Goal: Task Accomplishment & Management: Manage account settings

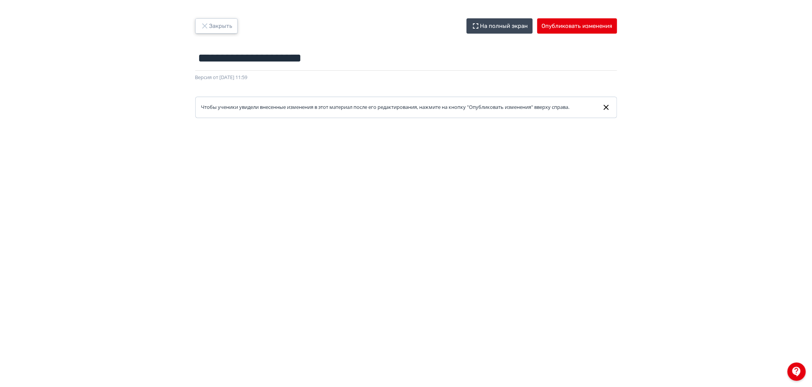
click at [214, 21] on button "Закрыть" at bounding box center [216, 25] width 42 height 15
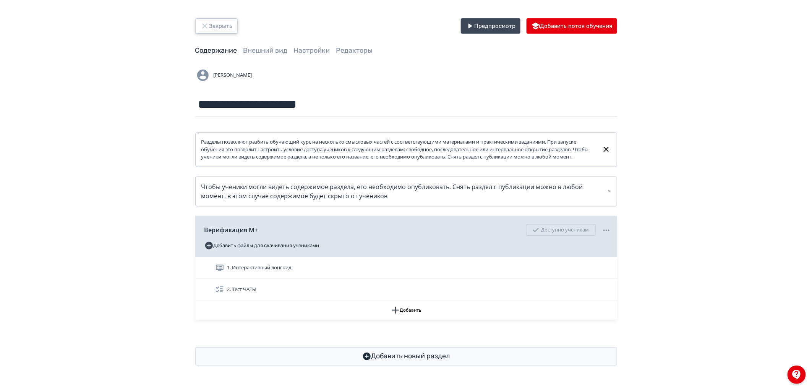
click at [221, 32] on button "Закрыть" at bounding box center [216, 25] width 42 height 15
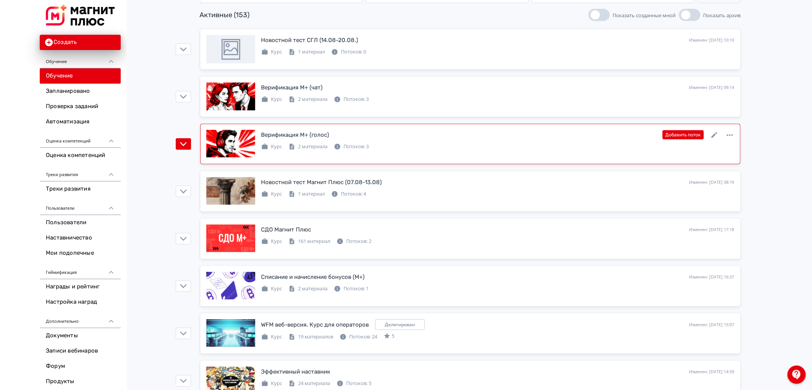
scroll to position [127, 0]
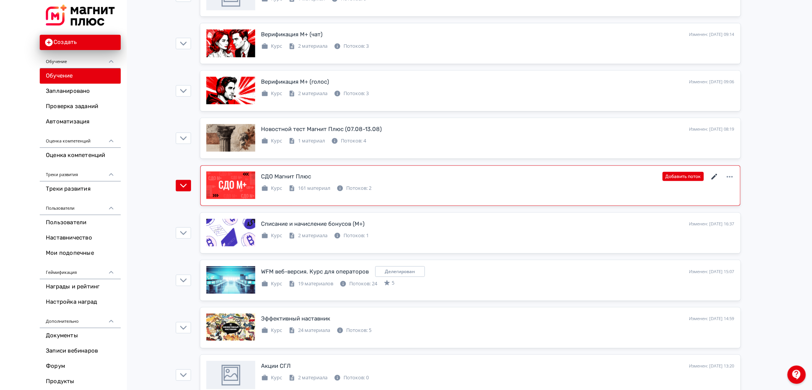
click at [714, 175] on icon at bounding box center [714, 176] width 9 height 9
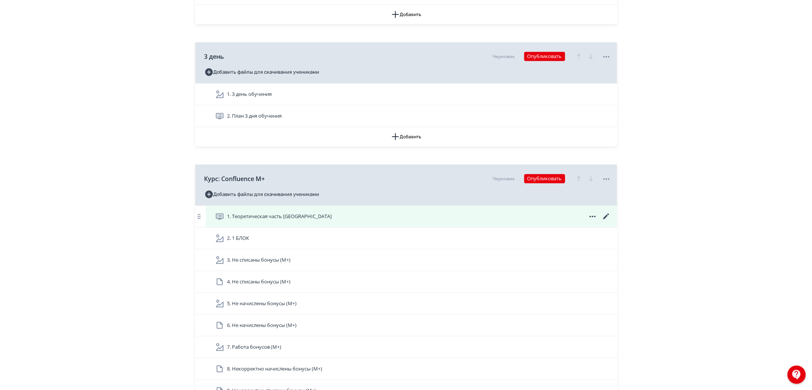
scroll to position [1700, 0]
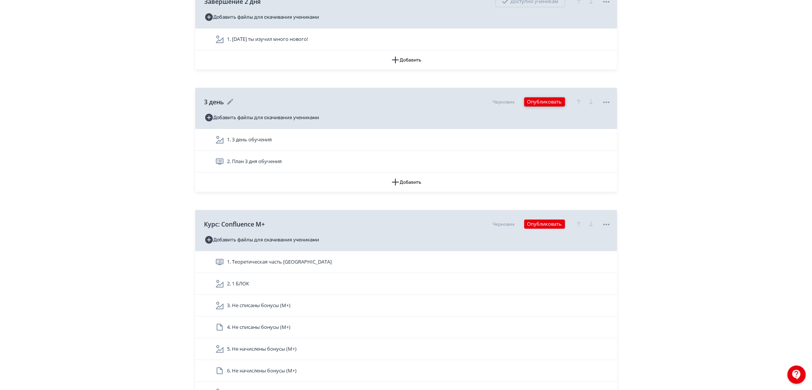
click at [545, 107] on button "Опубликовать" at bounding box center [544, 101] width 41 height 9
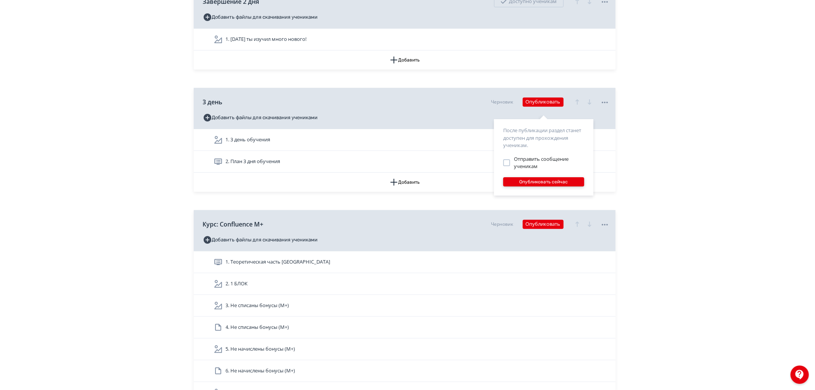
click at [534, 182] on button "Опубликовать сейчас" at bounding box center [543, 181] width 81 height 9
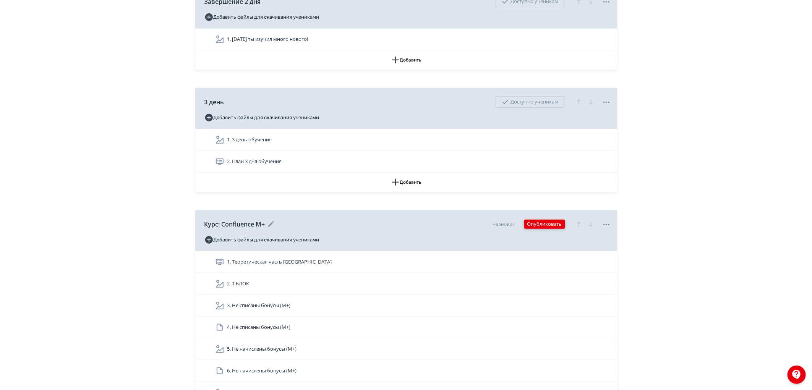
click at [547, 229] on button "Опубликовать" at bounding box center [544, 224] width 41 height 9
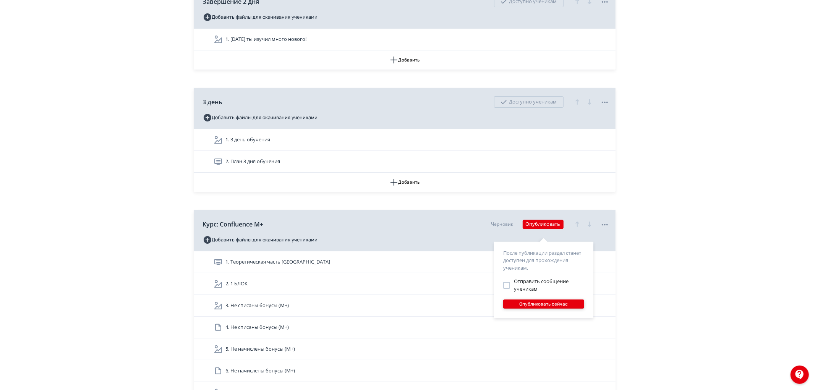
click at [545, 306] on button "Опубликовать сейчас" at bounding box center [543, 304] width 81 height 9
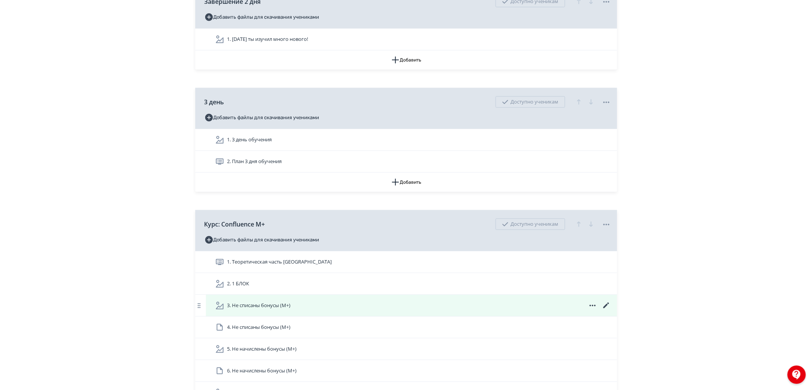
click at [263, 310] on span "3. Не списаны бонусы (М+)" at bounding box center [258, 306] width 63 height 8
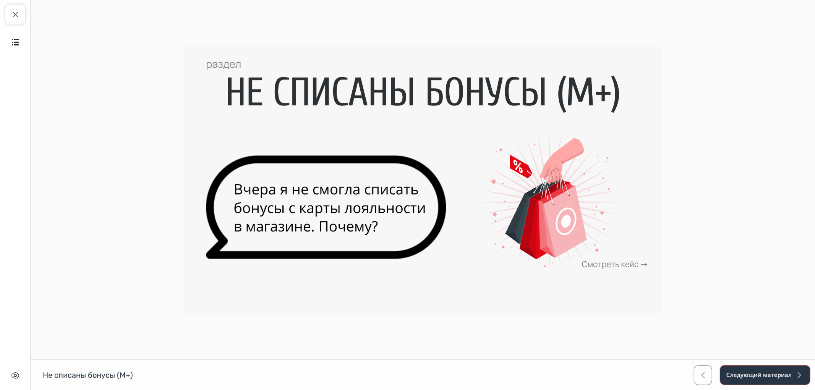
click at [774, 367] on button "Следующий материал" at bounding box center [765, 375] width 91 height 20
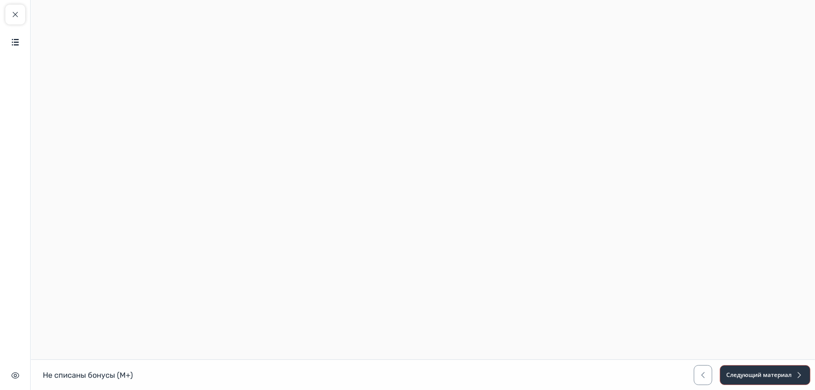
click at [786, 369] on button "Следующий материал" at bounding box center [765, 375] width 91 height 20
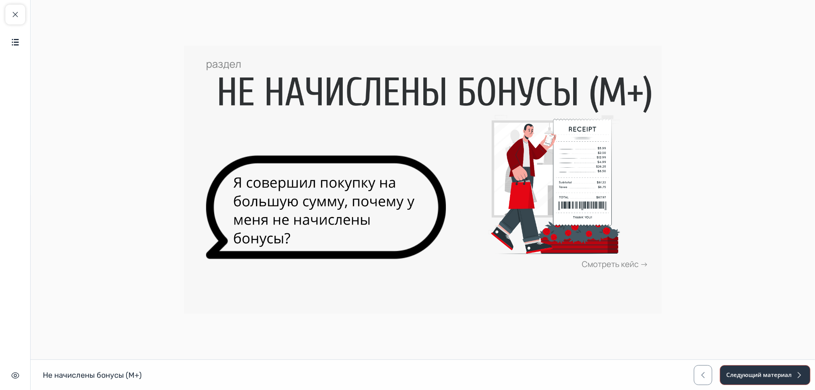
click at [793, 373] on button "Следующий материал" at bounding box center [765, 375] width 91 height 20
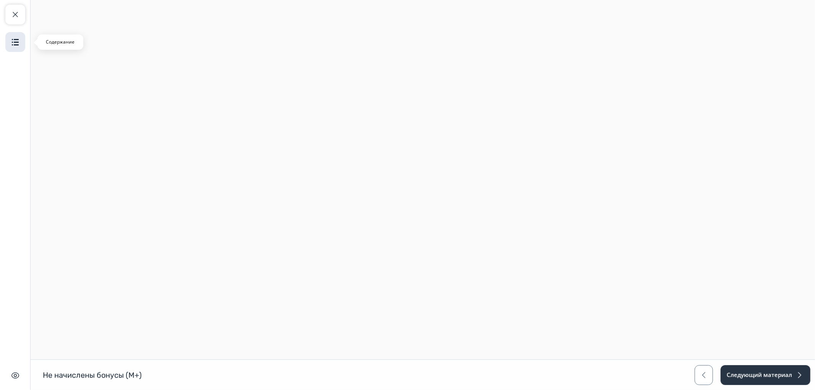
click at [21, 37] on button "Содержание" at bounding box center [15, 42] width 20 height 20
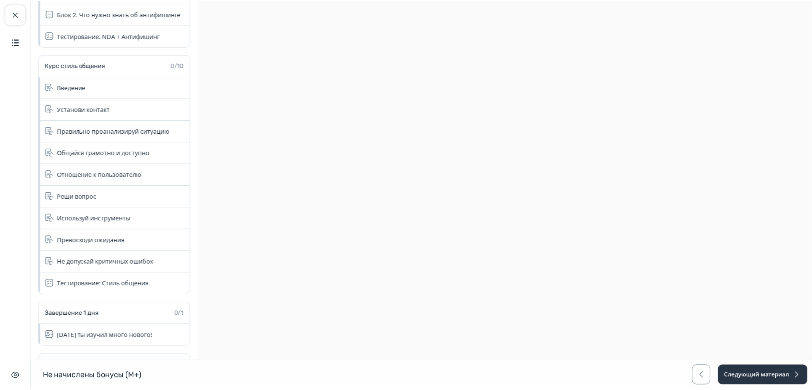
scroll to position [255, 0]
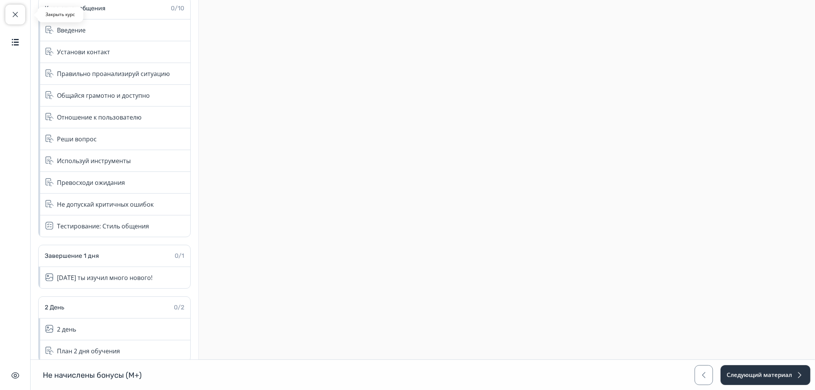
click at [7, 9] on button "Закрыть курс" at bounding box center [15, 15] width 20 height 20
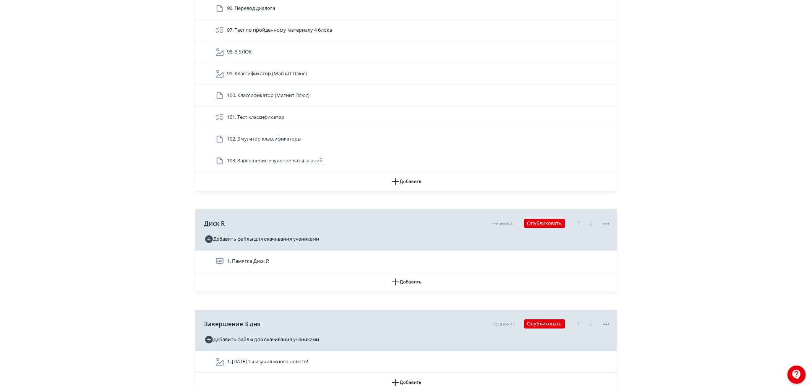
scroll to position [4076, 0]
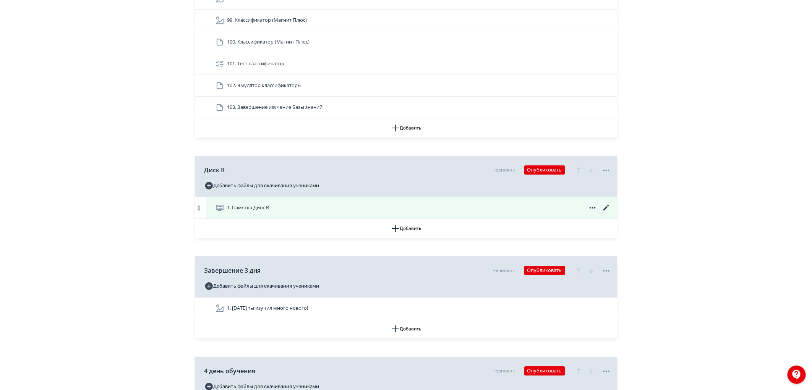
click at [253, 219] on div "1. Памятка Диск R" at bounding box center [411, 207] width 411 height 21
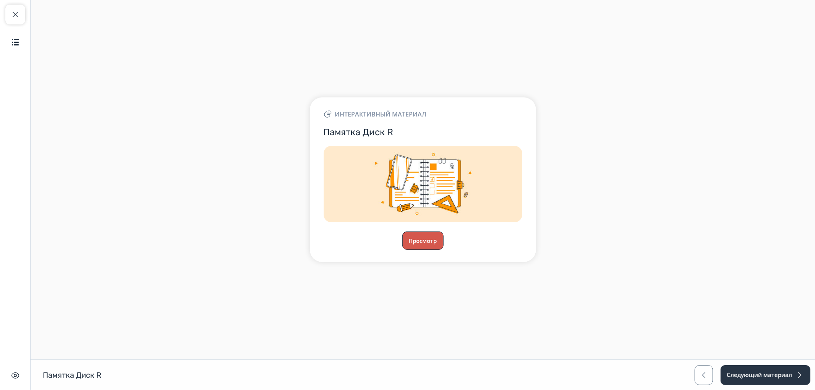
click at [430, 247] on button "Просмотр" at bounding box center [422, 241] width 41 height 18
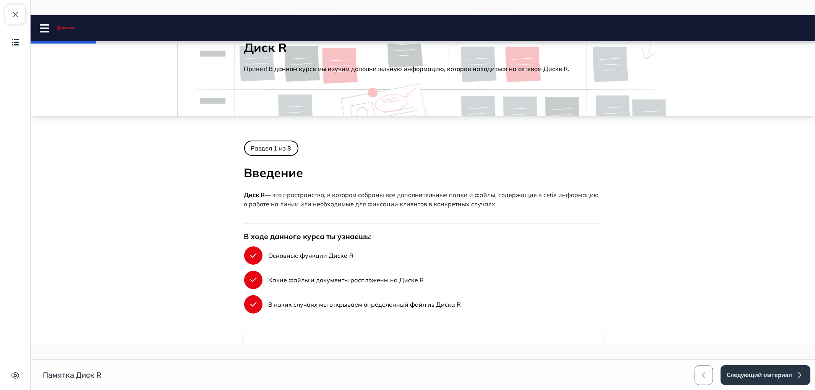
scroll to position [127, 0]
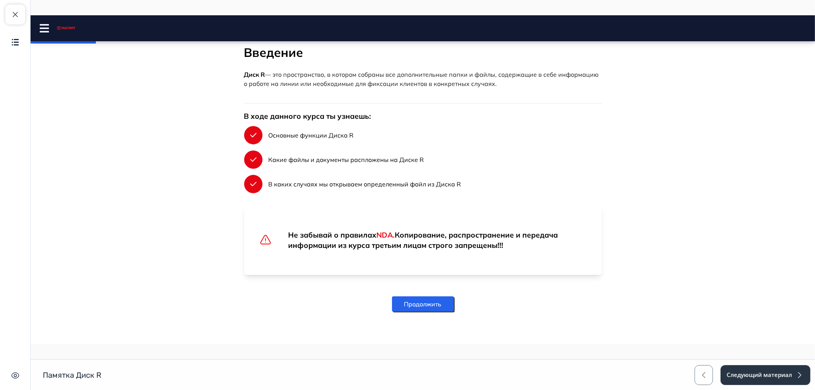
click at [418, 300] on button "Продолжить" at bounding box center [423, 304] width 62 height 15
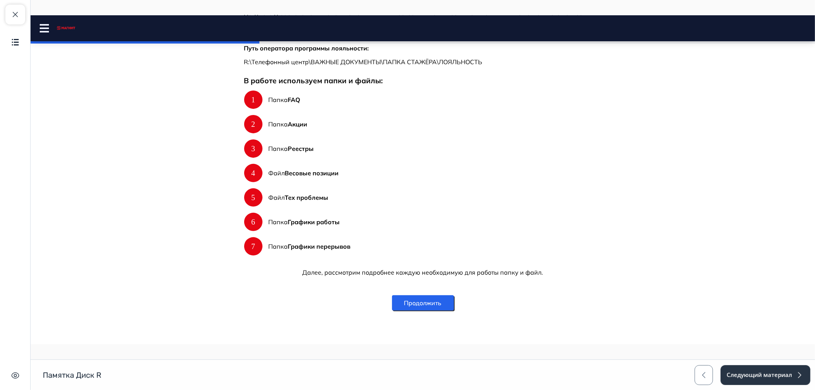
scroll to position [316, 0]
click at [197, 150] on body "Диск R Close panel" at bounding box center [422, 105] width 785 height 430
click at [18, 21] on button "Закрыть курс" at bounding box center [15, 15] width 20 height 20
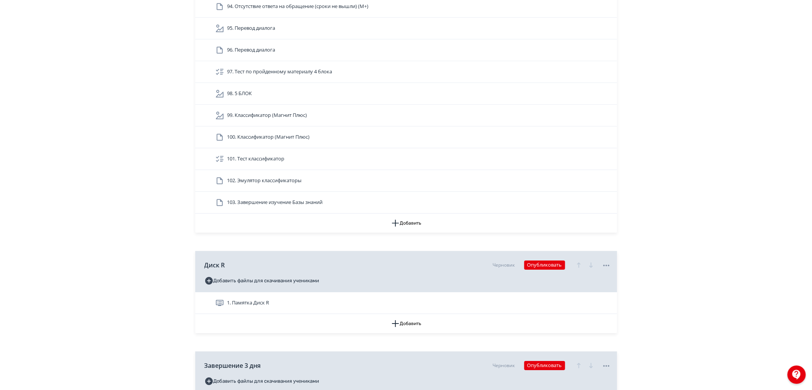
scroll to position [4076, 0]
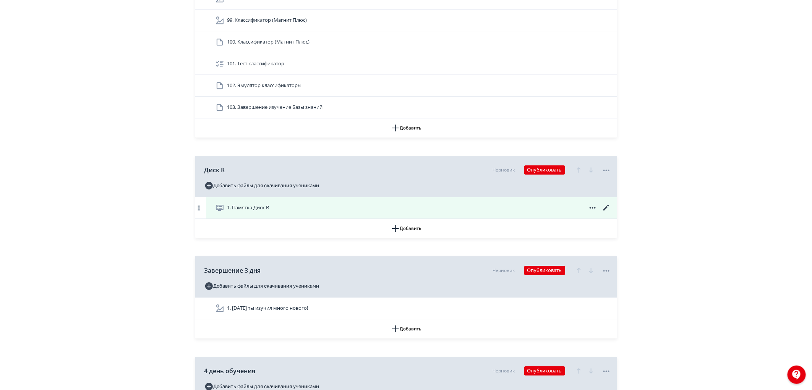
click at [605, 212] on icon at bounding box center [606, 207] width 9 height 9
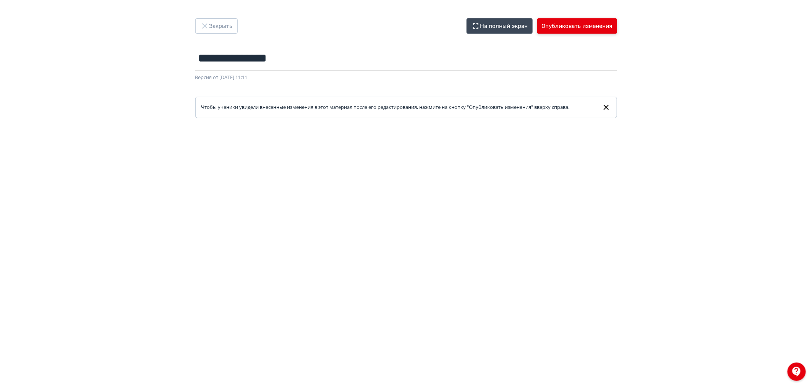
click at [593, 28] on button "Опубликовать изменения" at bounding box center [577, 25] width 80 height 15
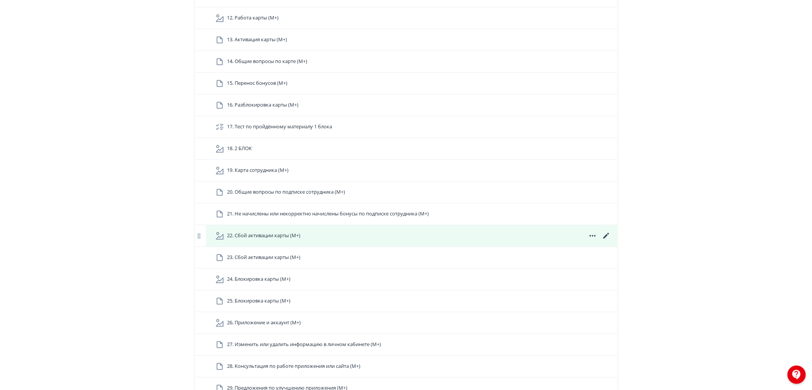
scroll to position [2123, 0]
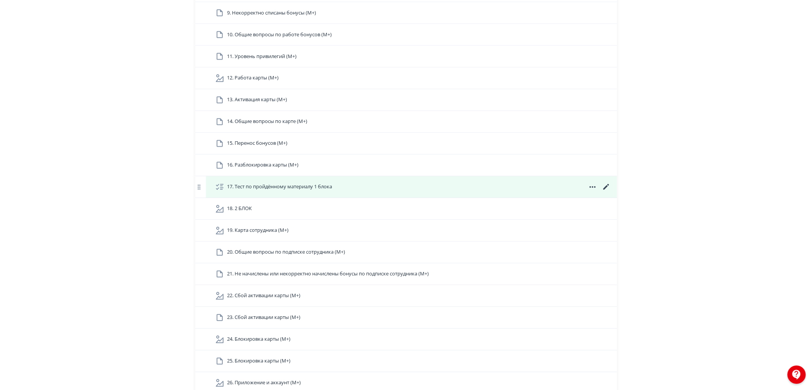
click at [603, 192] on icon at bounding box center [606, 187] width 9 height 9
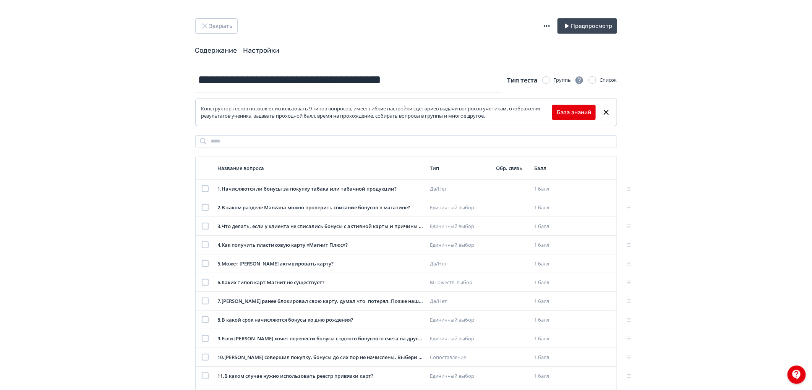
click at [269, 49] on link "Настройки" at bounding box center [261, 50] width 36 height 8
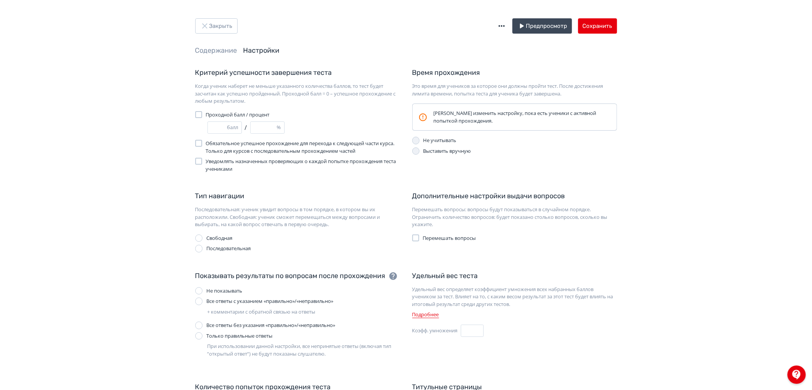
click at [236, 302] on div "Все ответы с указанием «правильно»/«неправильно»" at bounding box center [269, 302] width 127 height 8
click at [593, 26] on button "Сохранить" at bounding box center [597, 25] width 39 height 15
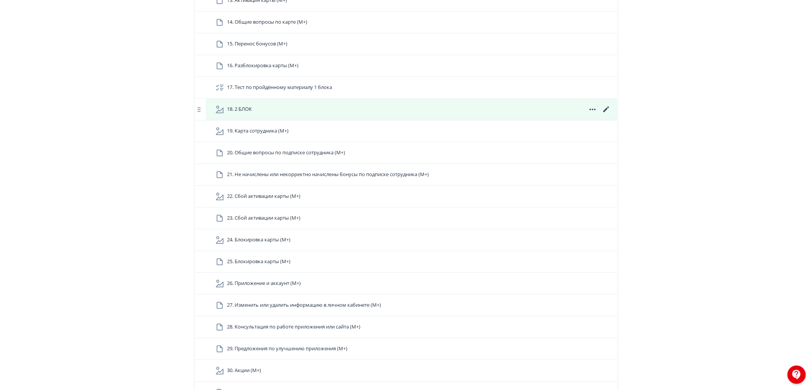
scroll to position [2208, 0]
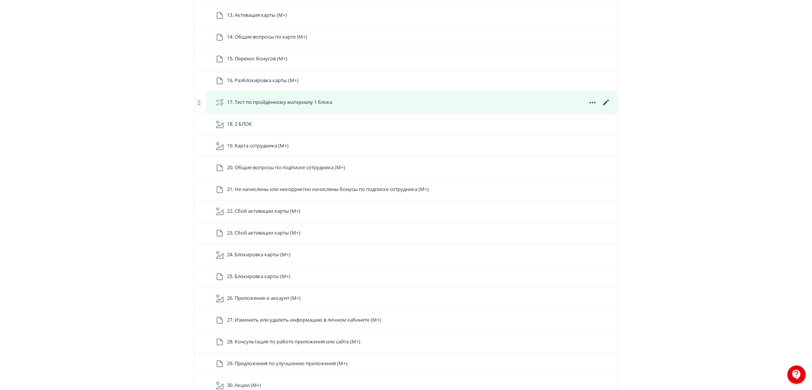
click at [607, 107] on icon at bounding box center [606, 102] width 9 height 9
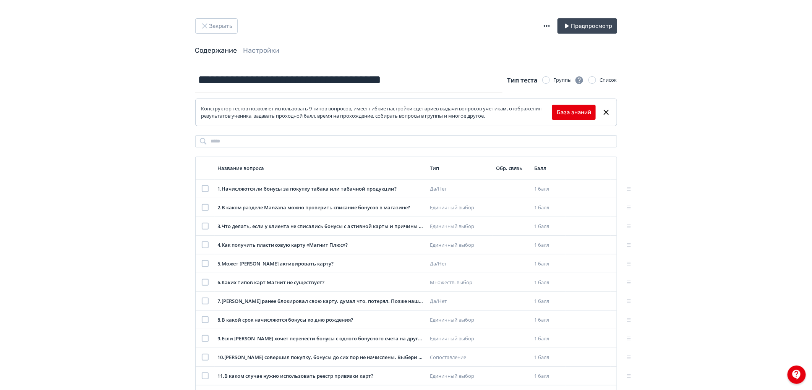
click at [276, 56] on div "Закрыть Предпросмотр Содержание Настройки" at bounding box center [406, 42] width 459 height 49
click at [220, 23] on button "Закрыть" at bounding box center [216, 25] width 42 height 15
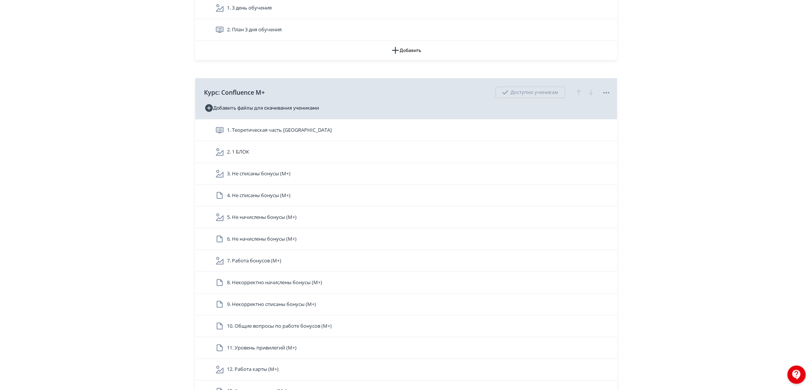
scroll to position [1783, 0]
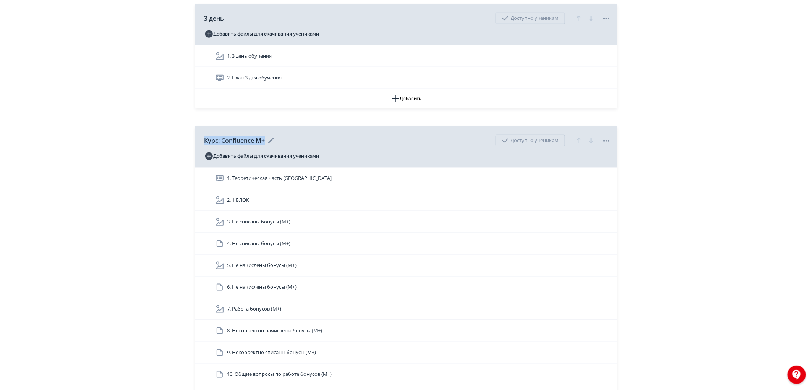
copy div "Курс: Confluence М+"
drag, startPoint x: 201, startPoint y: 148, endPoint x: 302, endPoint y: 149, distance: 100.9
click at [302, 149] on div "Курс: Confluence М+ Доступно ученикам Добавить файлы для скачивания учениками" at bounding box center [406, 147] width 422 height 41
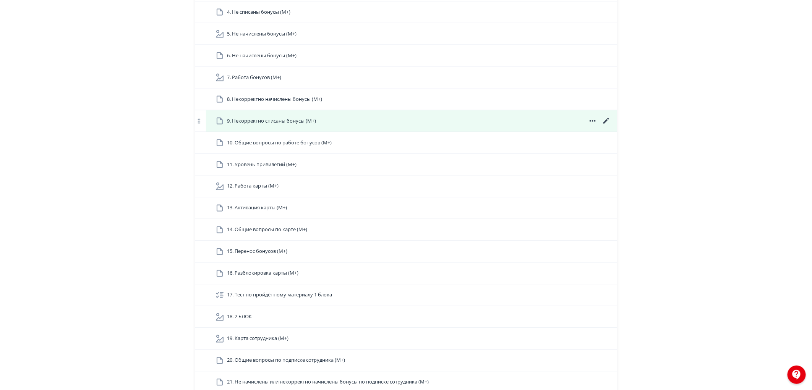
scroll to position [2081, 0]
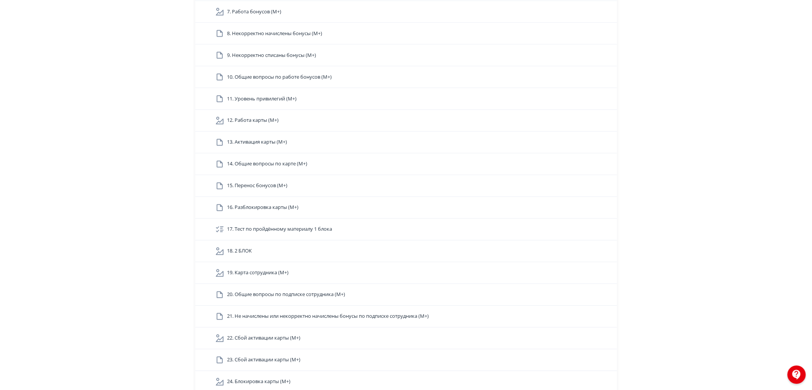
drag, startPoint x: 608, startPoint y: 239, endPoint x: 633, endPoint y: 280, distance: 48.4
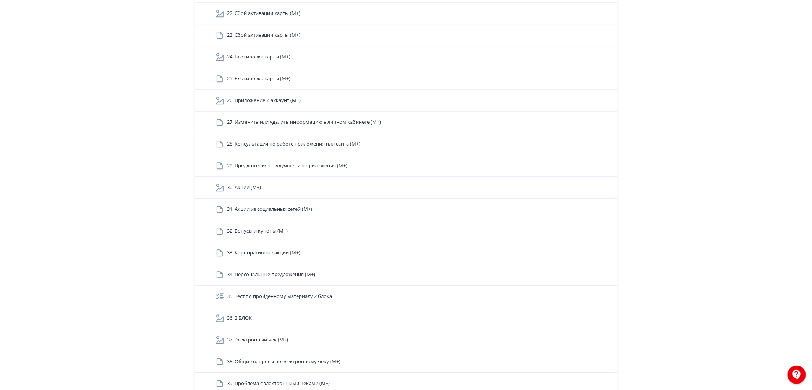
scroll to position [2420, 0]
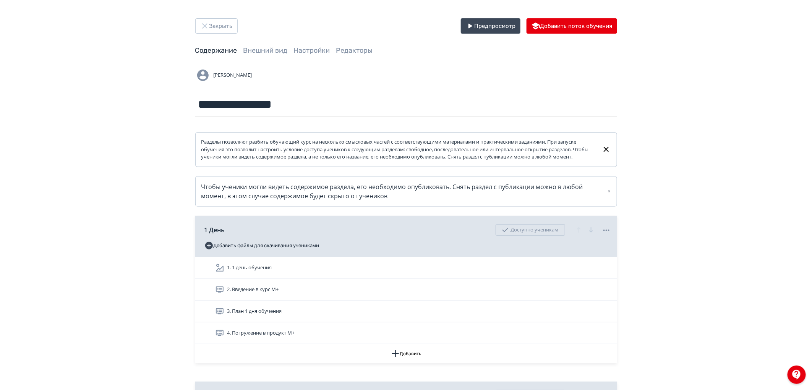
scroll to position [2386, 0]
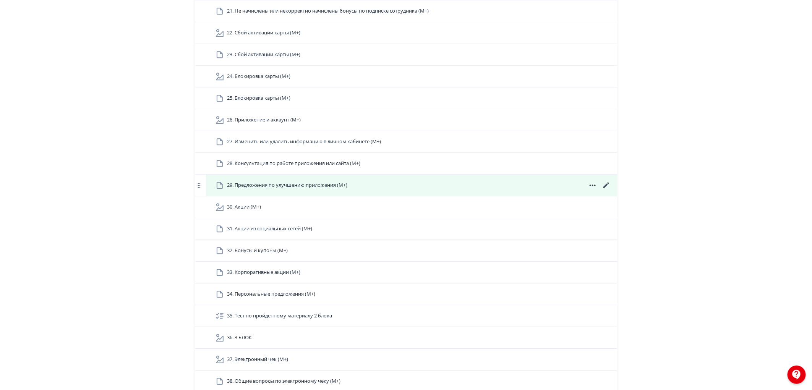
click at [606, 188] on icon at bounding box center [606, 185] width 6 height 6
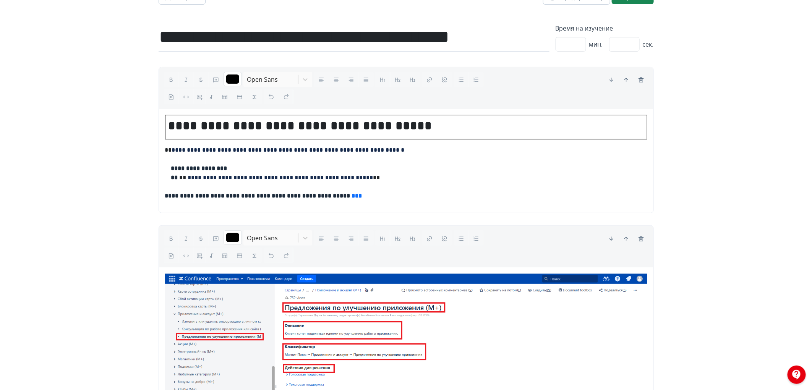
scroll to position [42, 0]
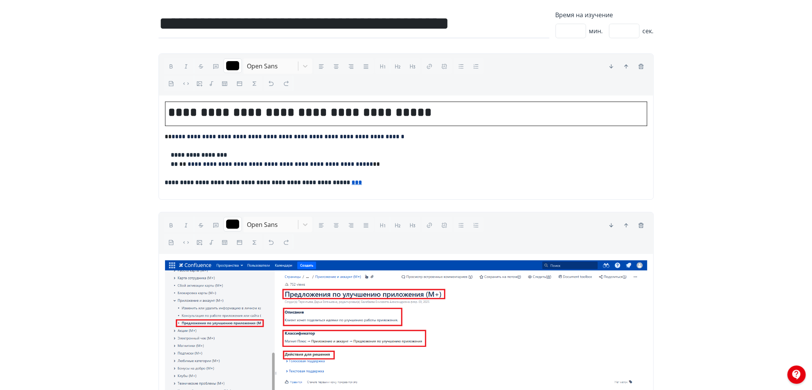
click at [362, 185] on strong "***" at bounding box center [357, 183] width 10 height 6
drag, startPoint x: 384, startPoint y: 182, endPoint x: 380, endPoint y: 183, distance: 5.2
click at [380, 183] on p "**********" at bounding box center [406, 159] width 482 height 55
click at [388, 183] on p "**********" at bounding box center [406, 159] width 482 height 55
drag, startPoint x: 384, startPoint y: 182, endPoint x: 372, endPoint y: 183, distance: 12.6
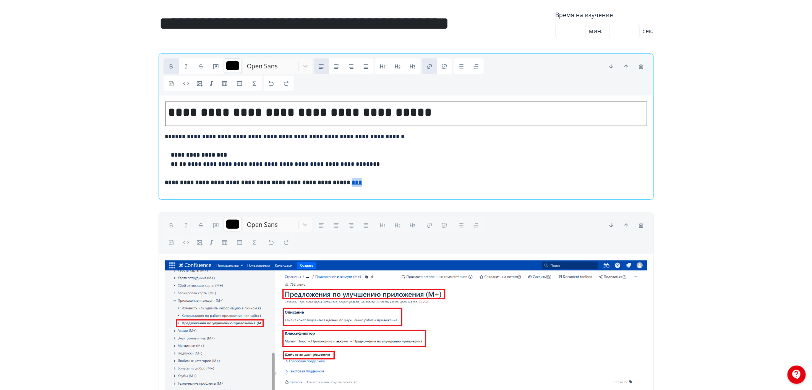
click at [372, 183] on p "**********" at bounding box center [406, 159] width 482 height 55
click at [370, 174] on p "**********" at bounding box center [406, 159] width 482 height 55
click at [362, 185] on strong "***" at bounding box center [357, 183] width 10 height 6
click at [388, 185] on p "**********" at bounding box center [406, 159] width 482 height 55
drag, startPoint x: 384, startPoint y: 184, endPoint x: 371, endPoint y: 182, distance: 12.8
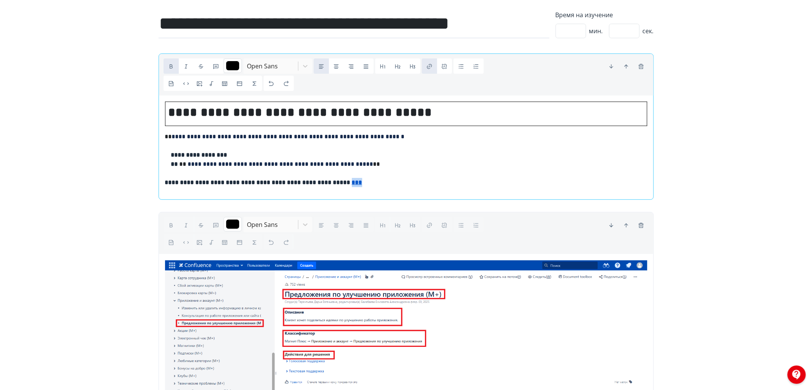
click at [362, 182] on strong "***" at bounding box center [357, 183] width 10 height 6
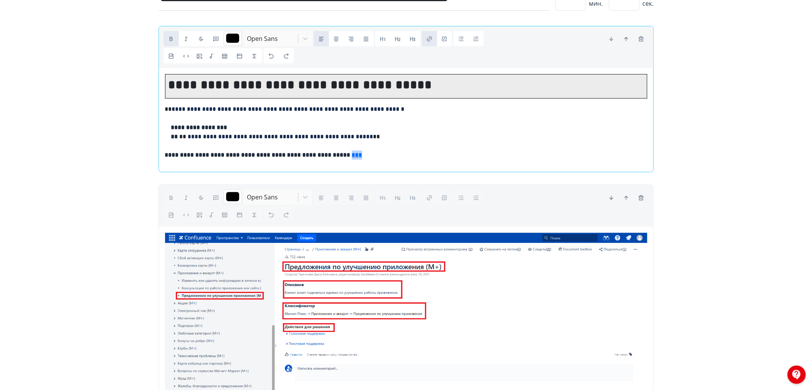
scroll to position [85, 0]
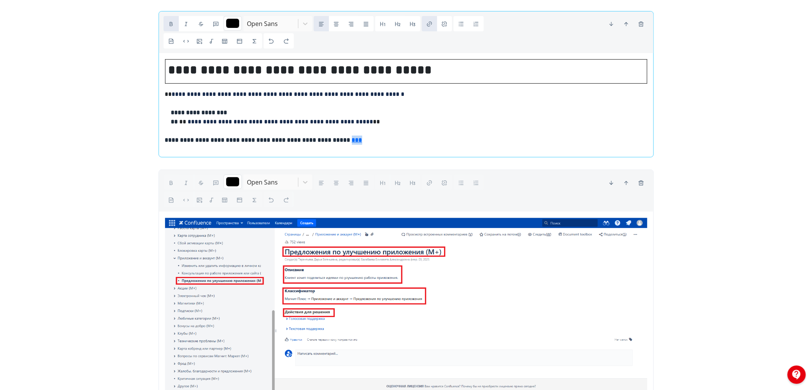
click at [431, 19] on span "button" at bounding box center [429, 22] width 7 height 7
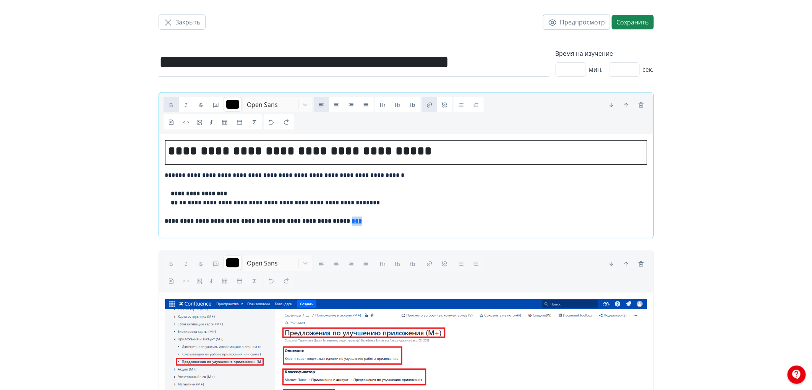
scroll to position [0, 0]
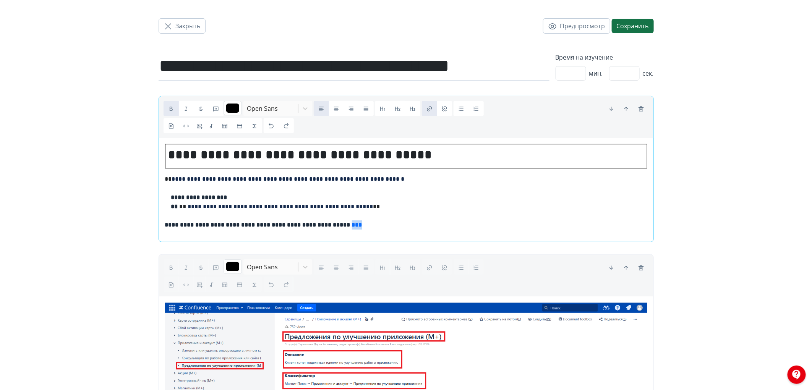
click at [622, 27] on button "Сохранить" at bounding box center [633, 26] width 42 height 15
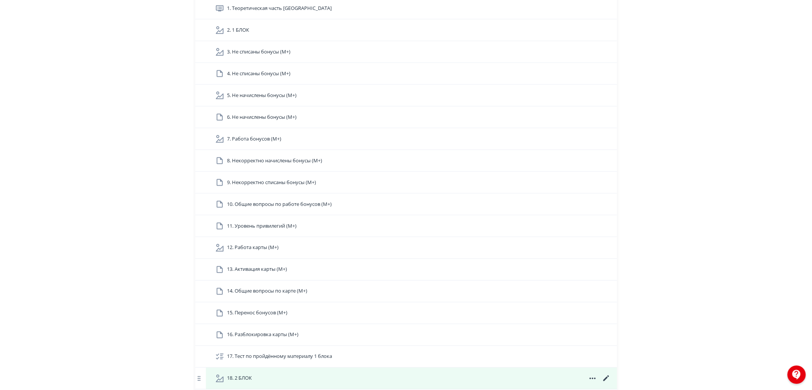
scroll to position [1996, 0]
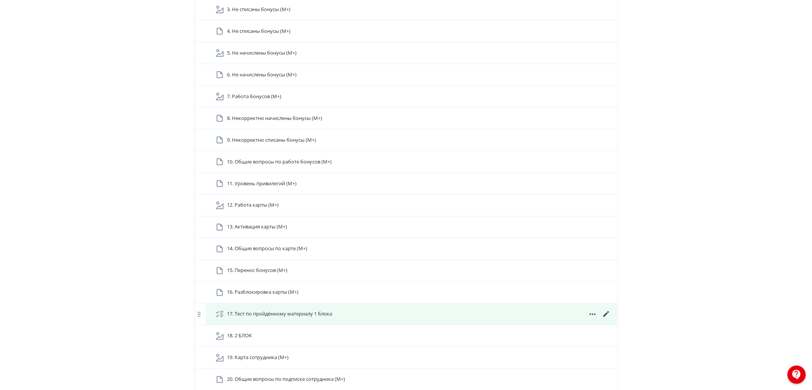
click at [608, 319] on icon at bounding box center [606, 314] width 9 height 9
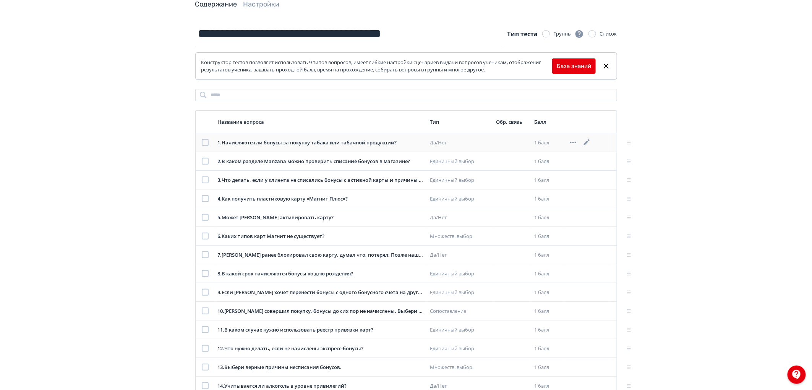
scroll to position [109, 0]
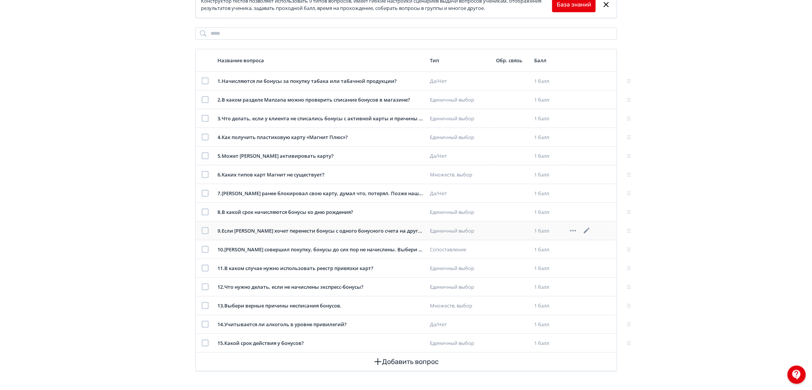
click at [587, 231] on icon at bounding box center [587, 231] width 6 height 6
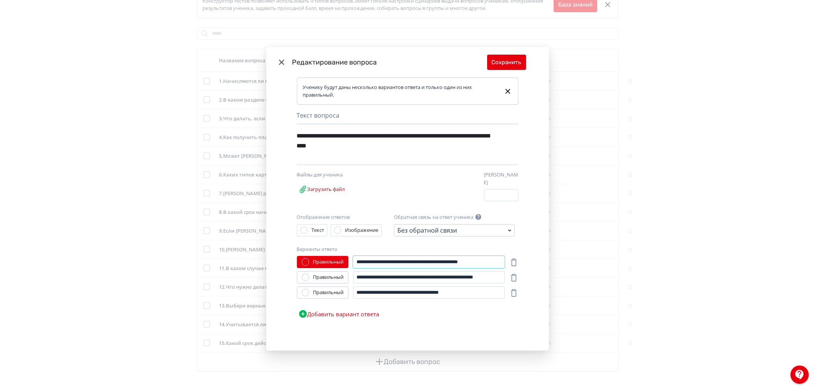
drag, startPoint x: 385, startPoint y: 257, endPoint x: 521, endPoint y: 260, distance: 135.3
click at [521, 260] on div "**********" at bounding box center [407, 214] width 283 height 273
click at [510, 65] on button "Сохранить" at bounding box center [506, 62] width 39 height 15
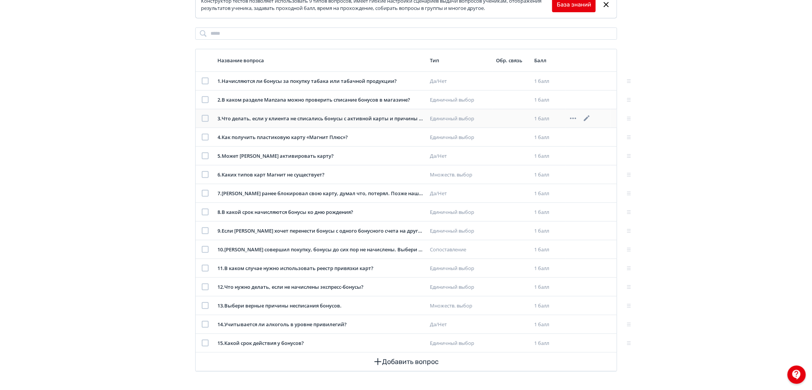
click at [587, 117] on icon at bounding box center [587, 118] width 6 height 6
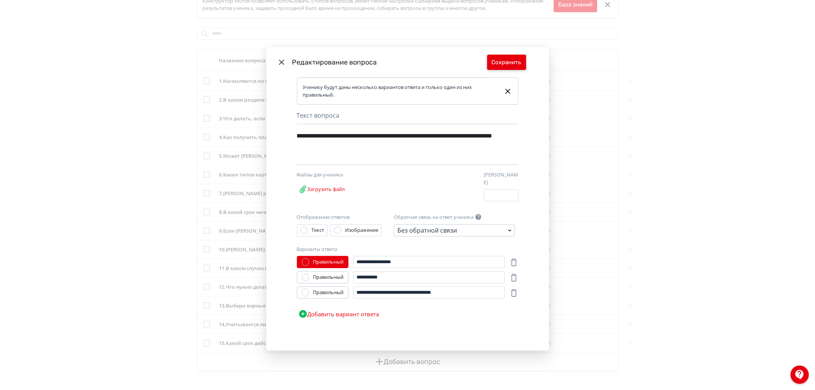
click at [495, 64] on button "Сохранить" at bounding box center [506, 62] width 39 height 15
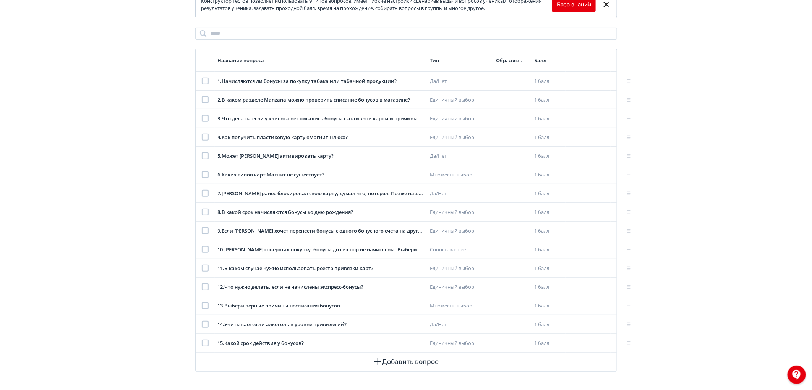
drag, startPoint x: 496, startPoint y: 299, endPoint x: 144, endPoint y: 184, distance: 370.7
click at [144, 184] on div "**********" at bounding box center [406, 141] width 812 height 498
click at [589, 323] on icon at bounding box center [587, 324] width 6 height 6
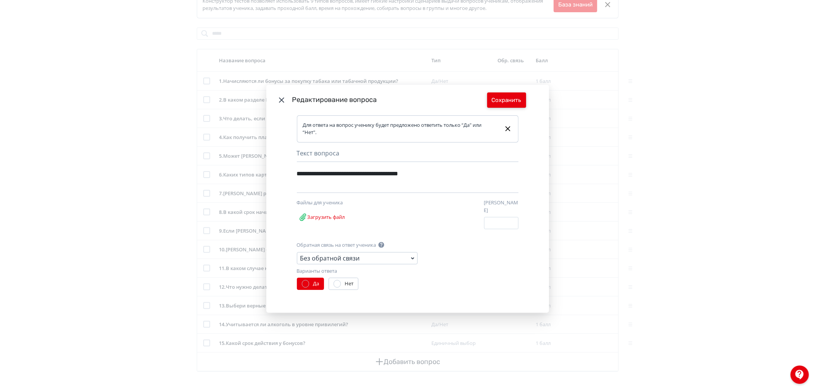
click at [518, 101] on button "Сохранить" at bounding box center [506, 99] width 39 height 15
